Goal: Task Accomplishment & Management: Complete application form

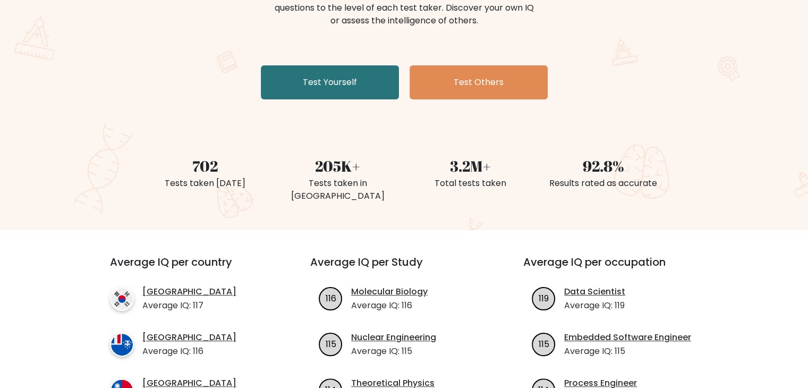
scroll to position [106, 0]
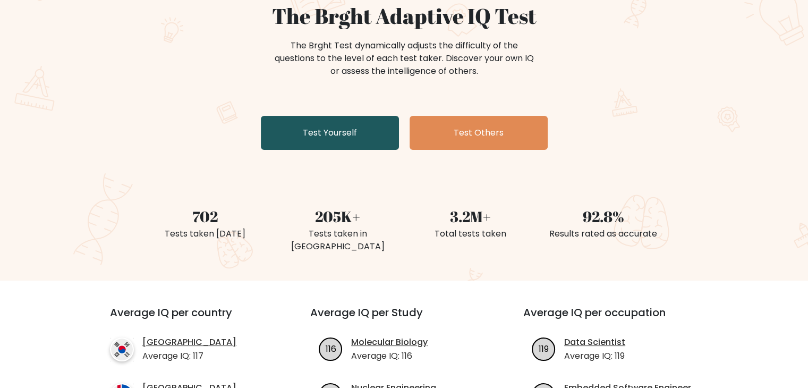
click at [330, 119] on link "Test Yourself" at bounding box center [330, 133] width 138 height 34
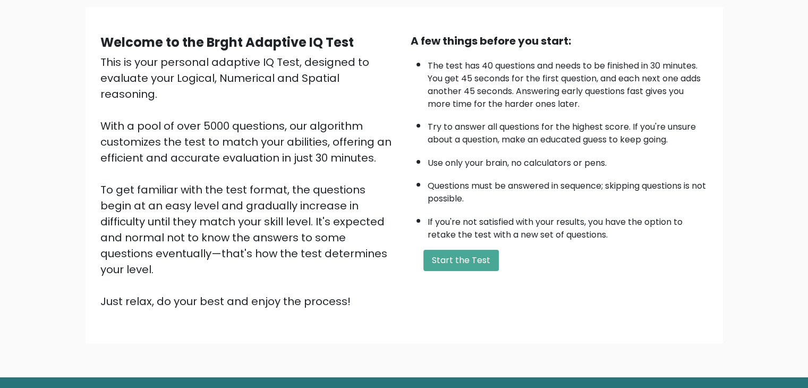
scroll to position [99, 0]
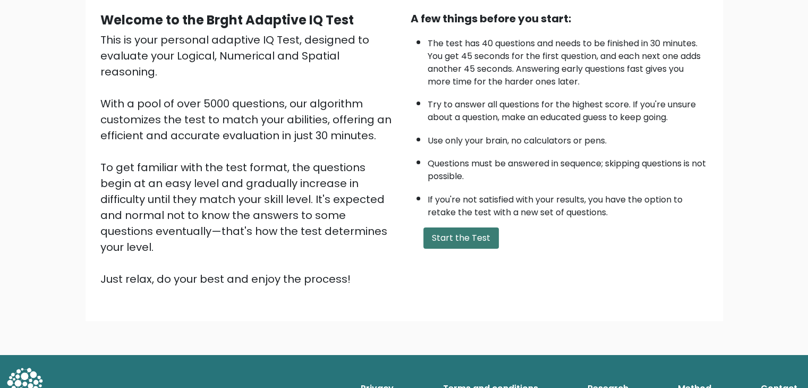
click at [444, 238] on button "Start the Test" at bounding box center [460, 237] width 75 height 21
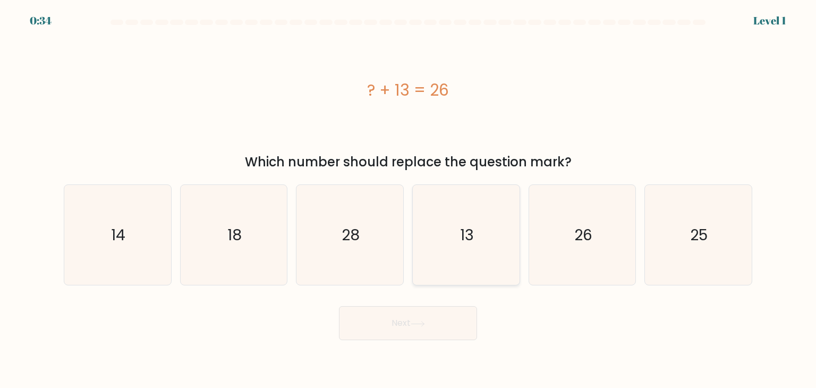
click at [476, 241] on icon "13" at bounding box center [466, 235] width 100 height 100
click at [408, 199] on input "d. 13" at bounding box center [408, 196] width 1 height 5
radio input "true"
click at [424, 323] on icon at bounding box center [417, 323] width 13 height 5
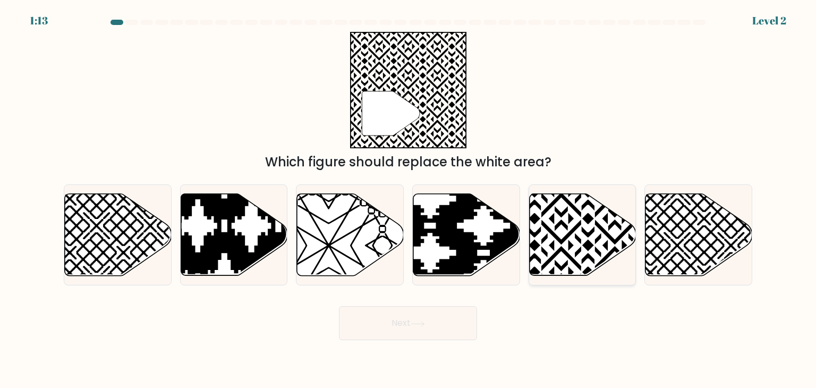
click at [567, 229] on icon at bounding box center [582, 235] width 107 height 82
click at [408, 199] on input "e." at bounding box center [408, 196] width 1 height 5
radio input "true"
click at [460, 316] on button "Next" at bounding box center [408, 323] width 138 height 34
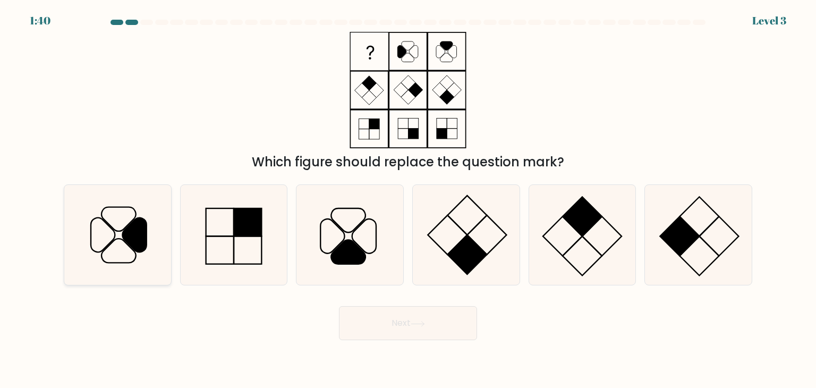
click at [133, 240] on icon at bounding box center [135, 235] width 24 height 35
click at [408, 199] on input "a." at bounding box center [408, 196] width 1 height 5
radio input "true"
click at [433, 315] on button "Next" at bounding box center [408, 323] width 138 height 34
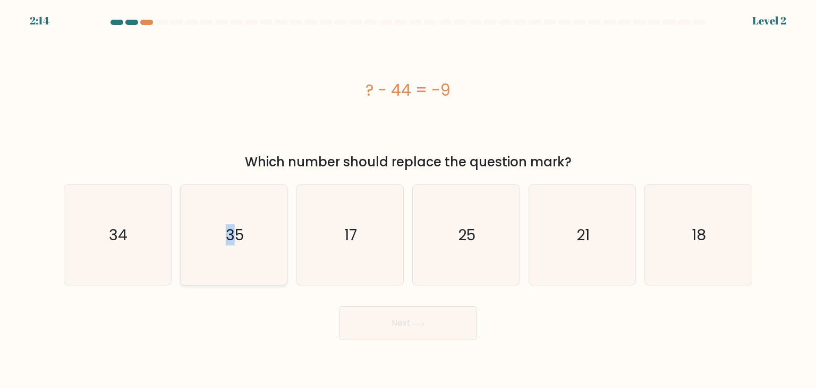
click at [231, 216] on icon "35" at bounding box center [234, 235] width 100 height 100
click at [444, 327] on button "Next" at bounding box center [408, 323] width 138 height 34
click at [262, 239] on icon "35" at bounding box center [234, 235] width 100 height 100
click at [408, 199] on input "b. 35" at bounding box center [408, 196] width 1 height 5
radio input "true"
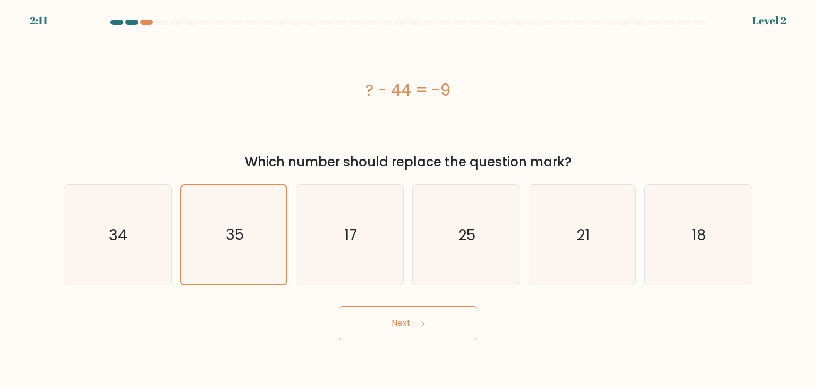
drag, startPoint x: 410, startPoint y: 309, endPoint x: 413, endPoint y: 322, distance: 13.1
click at [410, 310] on button "Next" at bounding box center [408, 323] width 138 height 34
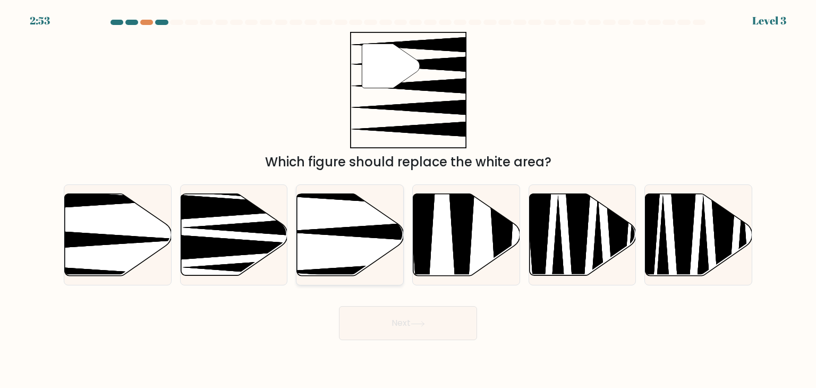
click at [339, 220] on icon at bounding box center [350, 235] width 107 height 82
click at [408, 199] on input "c." at bounding box center [408, 196] width 1 height 5
radio input "true"
click at [416, 323] on icon at bounding box center [417, 324] width 14 height 6
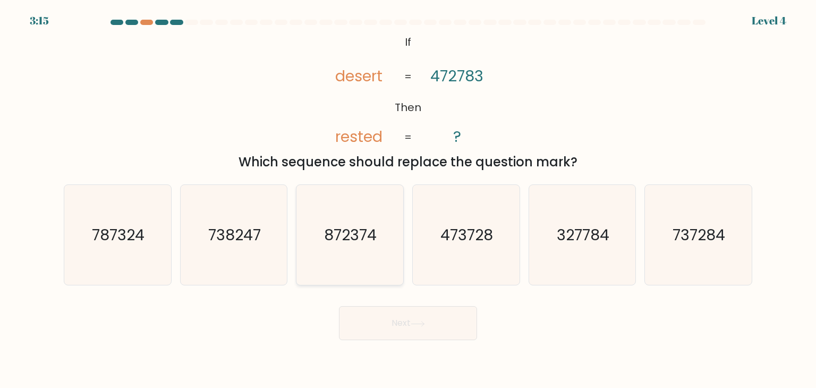
click at [363, 220] on icon "872374" at bounding box center [349, 235] width 100 height 100
click at [408, 199] on input "c. 872374" at bounding box center [408, 196] width 1 height 5
radio input "true"
click at [405, 332] on button "Next" at bounding box center [408, 323] width 138 height 34
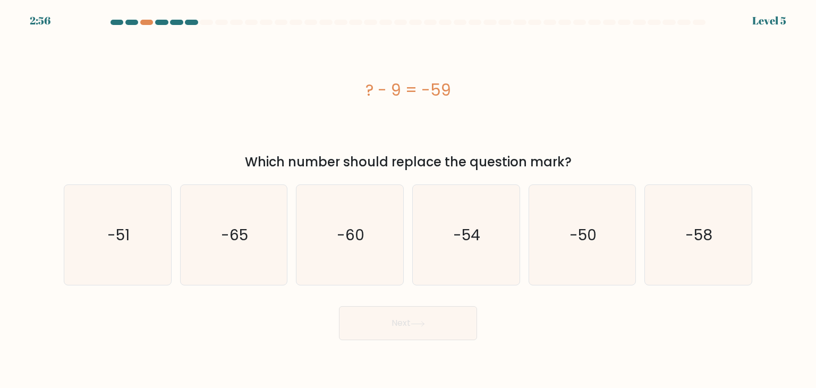
drag, startPoint x: 468, startPoint y: 98, endPoint x: 341, endPoint y: 94, distance: 126.4
click at [341, 94] on div "? - 9 = -59" at bounding box center [408, 90] width 688 height 24
copy div "? - 9 = -59"
click at [594, 228] on text "-50" at bounding box center [582, 234] width 27 height 21
click at [408, 199] on input "e. -50" at bounding box center [408, 196] width 1 height 5
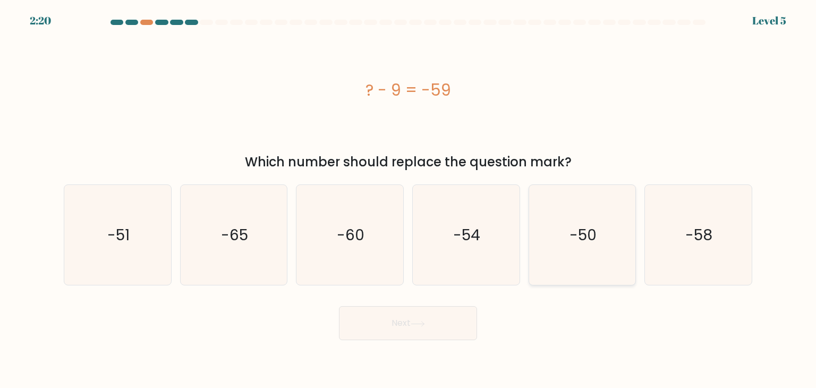
radio input "true"
click at [424, 329] on button "Next" at bounding box center [408, 323] width 138 height 34
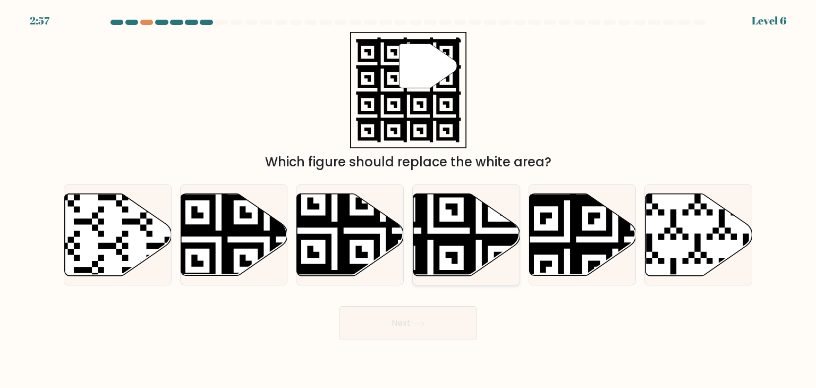
click at [448, 222] on icon at bounding box center [429, 278] width 193 height 193
click at [408, 199] on input "d." at bounding box center [408, 196] width 1 height 5
radio input "true"
click at [422, 329] on button "Next" at bounding box center [408, 323] width 138 height 34
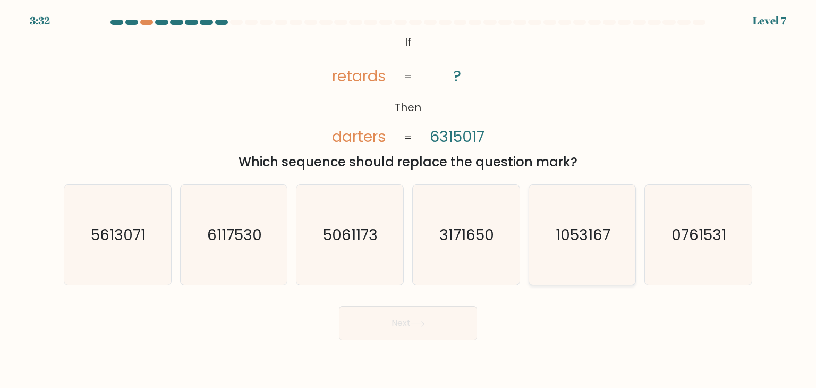
click at [556, 252] on icon "1053167" at bounding box center [582, 235] width 100 height 100
click at [408, 199] on input "e. 1053167" at bounding box center [408, 196] width 1 height 5
radio input "true"
click at [412, 312] on button "Next" at bounding box center [408, 323] width 138 height 34
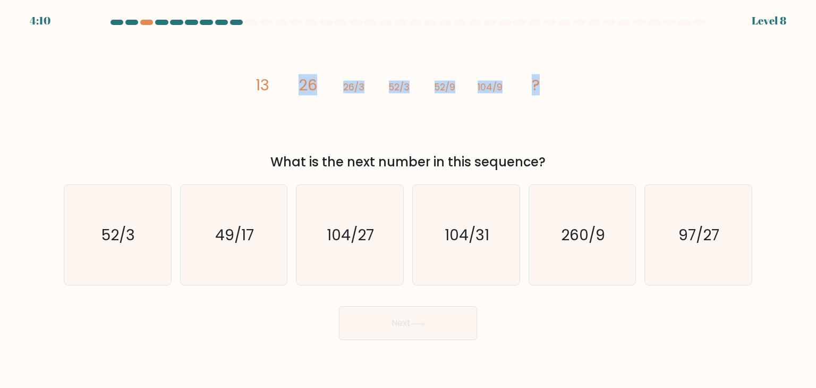
drag, startPoint x: 246, startPoint y: 59, endPoint x: 631, endPoint y: 92, distance: 386.3
click at [631, 92] on div "image/svg+xml 13 26 26/3 52/3 52/9 104/9 ? What is the next number in this sequ…" at bounding box center [407, 102] width 701 height 140
click at [641, 82] on div "image/svg+xml 13 26 26/3 52/3 52/9 104/9 ? What is the next number in this sequ…" at bounding box center [407, 102] width 701 height 140
click at [227, 96] on div "image/svg+xml 13 26 26/3 52/3 52/9 104/9 ? What is the next number in this sequ…" at bounding box center [407, 102] width 701 height 140
drag, startPoint x: 227, startPoint y: 62, endPoint x: 391, endPoint y: 77, distance: 164.7
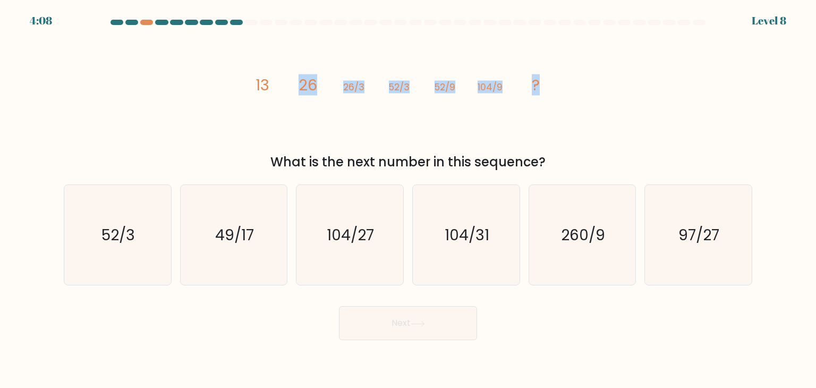
click at [637, 74] on div "image/svg+xml 13 26 26/3 52/3 52/9 104/9 ? What is the next number in this sequ…" at bounding box center [407, 102] width 701 height 140
click at [293, 88] on icon "image/svg+xml 13 26 26/3 52/3 52/9 104/9 ?" at bounding box center [407, 90] width 319 height 116
drag, startPoint x: 231, startPoint y: 73, endPoint x: 609, endPoint y: 111, distance: 379.4
click at [609, 111] on div "image/svg+xml 13 26 26/3 52/3 52/9 104/9 ? What is the next number in this sequ…" at bounding box center [407, 102] width 701 height 140
copy g "13 26 26/3 52/3 52/9 104/9 ?"
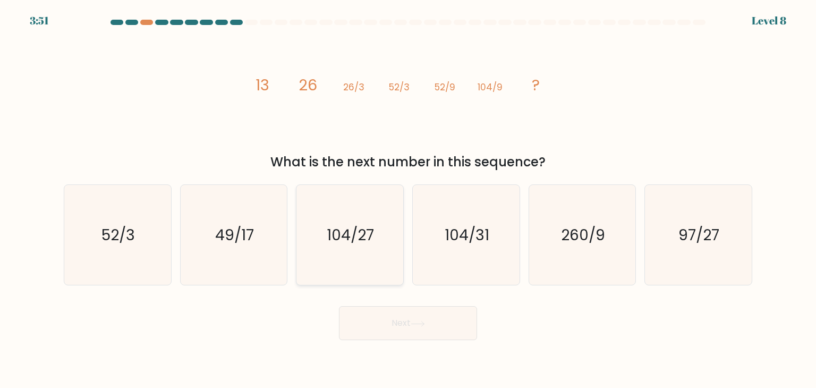
click at [361, 242] on text "104/27" at bounding box center [350, 234] width 47 height 21
click at [408, 199] on input "c. 104/27" at bounding box center [408, 196] width 1 height 5
radio input "true"
click at [405, 315] on button "Next" at bounding box center [408, 323] width 138 height 34
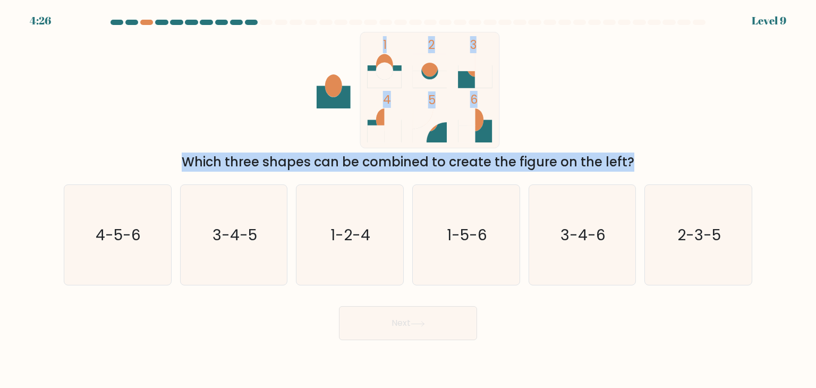
drag, startPoint x: 461, startPoint y: 134, endPoint x: 312, endPoint y: 55, distance: 168.9
click at [312, 55] on div "1 2 3 4 5 6 Which three shapes can be combined to create the figure on the left?" at bounding box center [407, 102] width 701 height 140
copy div "1 2 3 4 5 6 Which three shapes can be combined to create the figur"
click at [677, 99] on div "1 2 3 4 5 6 Which three shapes can be combined to create the figure on the left?" at bounding box center [407, 102] width 701 height 140
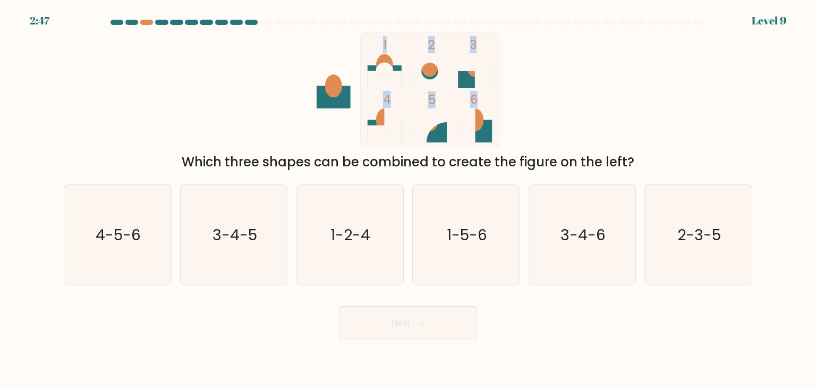
drag, startPoint x: 512, startPoint y: 145, endPoint x: 371, endPoint y: 55, distance: 167.4
click at [371, 55] on icon "1 2 3 4 5 6" at bounding box center [408, 90] width 286 height 116
copy icon "1 2 3 4 5 6"
click at [254, 248] on icon "3-4-5" at bounding box center [234, 235] width 100 height 100
click at [408, 199] on input "b. 3-4-5" at bounding box center [408, 196] width 1 height 5
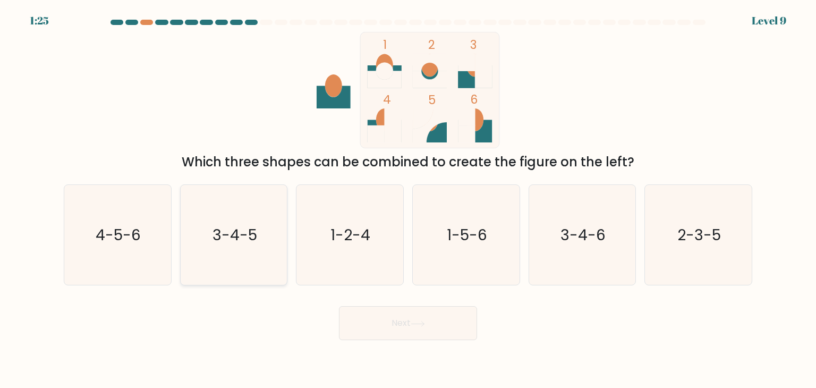
radio input "true"
click at [460, 313] on button "Next" at bounding box center [408, 323] width 138 height 34
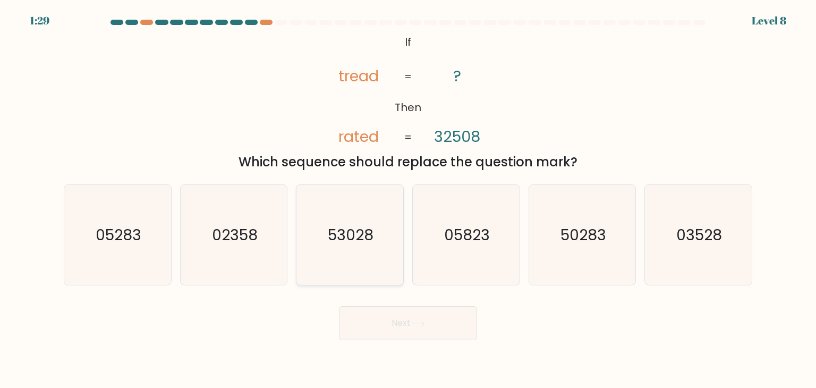
click at [350, 244] on text "53028" at bounding box center [351, 234] width 46 height 21
click at [408, 199] on input "c. 53028" at bounding box center [408, 196] width 1 height 5
radio input "true"
click at [399, 322] on button "Next" at bounding box center [408, 323] width 138 height 34
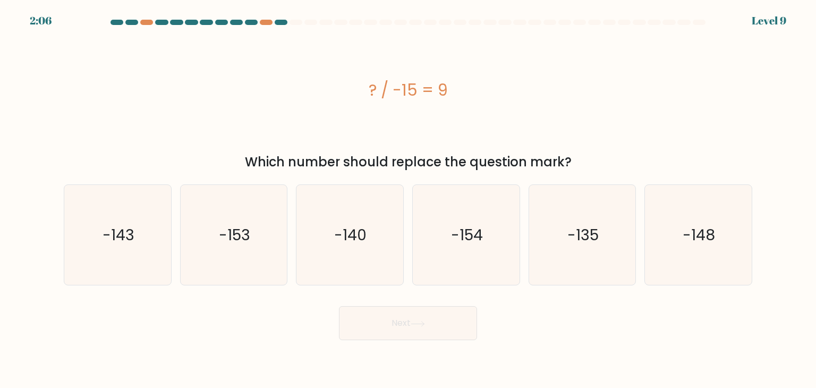
drag, startPoint x: 463, startPoint y: 75, endPoint x: 311, endPoint y: 77, distance: 151.9
click at [311, 77] on div "? / -15 = 9" at bounding box center [408, 90] width 688 height 116
copy div "? / -15 = 9"
click at [581, 236] on text "-135" at bounding box center [582, 234] width 31 height 21
click at [408, 199] on input "e. -135" at bounding box center [408, 196] width 1 height 5
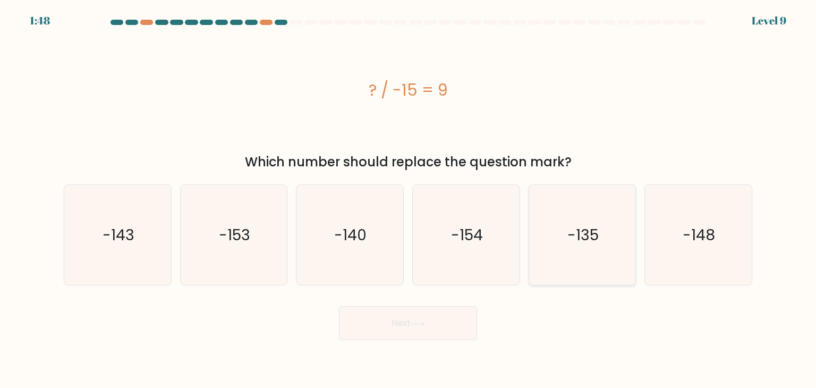
radio input "true"
click at [405, 322] on button "Next" at bounding box center [408, 323] width 138 height 34
